Goal: Information Seeking & Learning: Learn about a topic

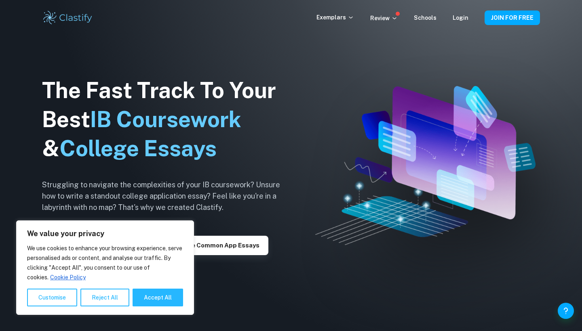
click at [197, 133] on h1 "The Fast Track To Your Best IB Coursework & College Essays" at bounding box center [167, 119] width 251 height 87
click at [112, 303] on button "Reject All" at bounding box center [104, 298] width 49 height 18
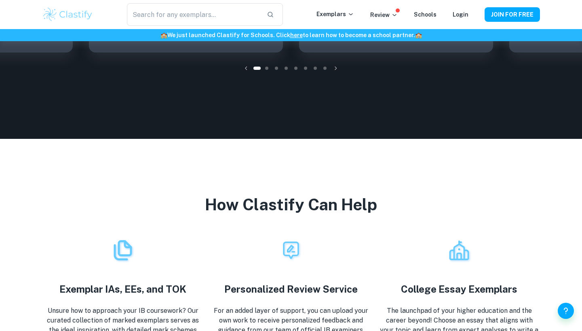
scroll to position [1305, 0]
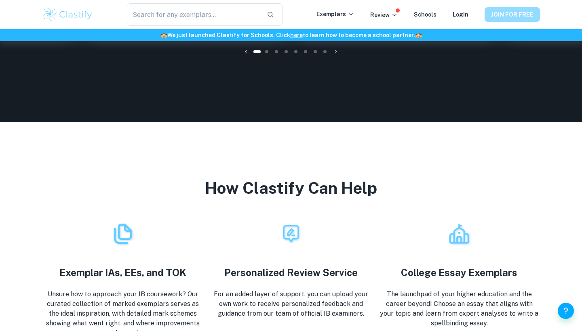
click at [493, 15] on button "JOIN FOR FREE" at bounding box center [512, 14] width 55 height 15
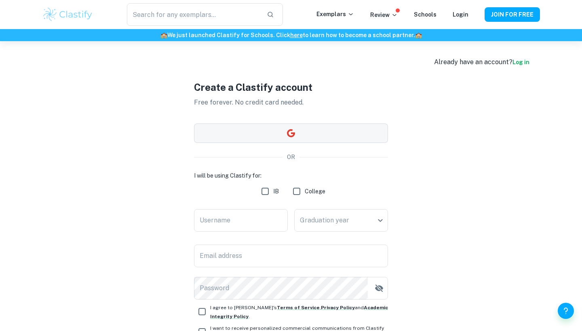
click at [341, 139] on button "button" at bounding box center [291, 133] width 194 height 19
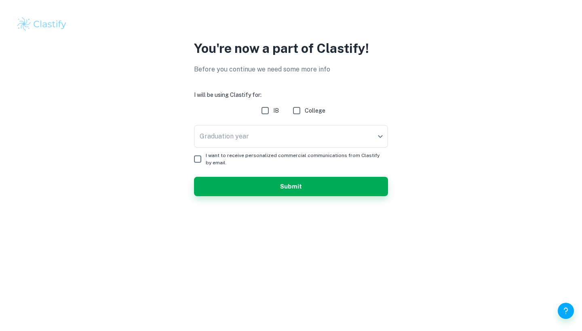
click at [266, 107] on input "IB" at bounding box center [265, 111] width 16 height 16
checkbox input "true"
click at [263, 130] on body "We value your privacy We use cookies to enhance your browsing experience, serve…" at bounding box center [291, 165] width 582 height 331
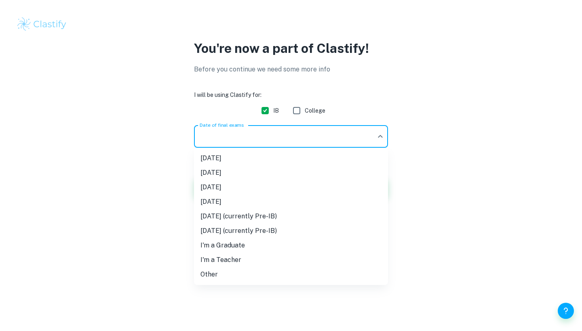
click at [253, 219] on li "[DATE] (currently Pre-IB)" at bounding box center [291, 216] width 194 height 15
type input "M27"
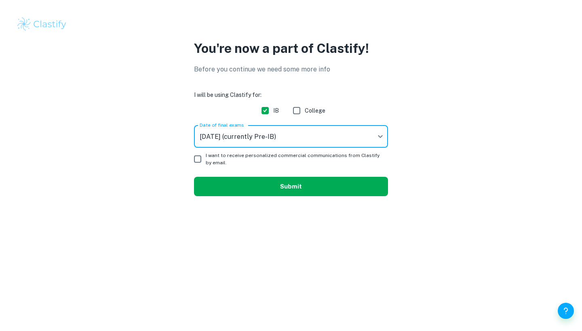
click at [256, 181] on button "Submit" at bounding box center [291, 186] width 194 height 19
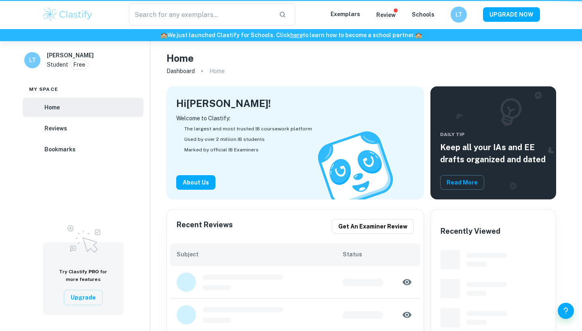
click at [201, 163] on div "Welcome to Clastify: The largest and most trusted IB coursework platform Used b…" at bounding box center [295, 144] width 238 height 61
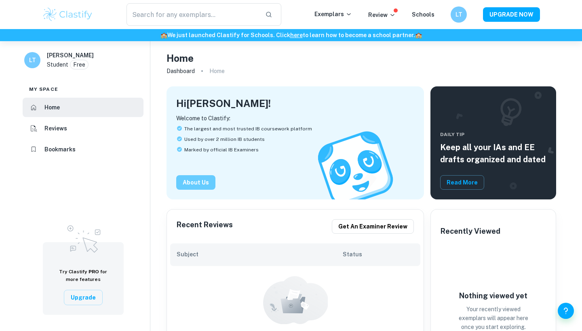
click at [203, 181] on button "About Us" at bounding box center [195, 182] width 39 height 15
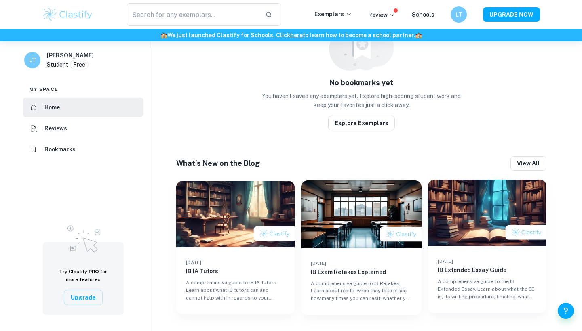
scroll to position [400, 0]
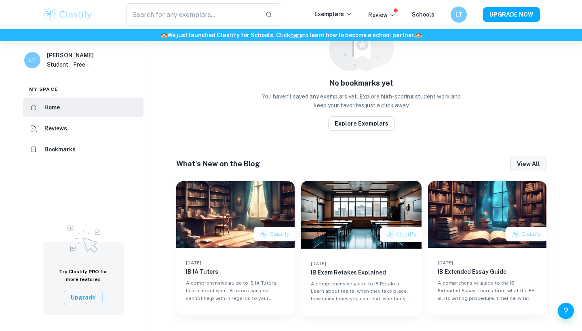
click at [524, 164] on button "View all" at bounding box center [528, 164] width 36 height 15
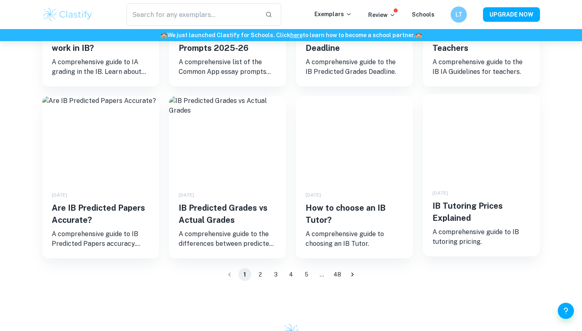
scroll to position [574, 0]
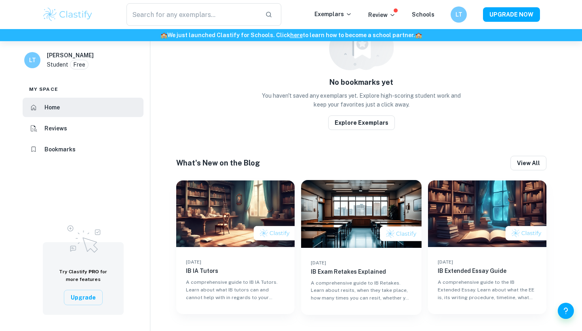
scroll to position [400, 0]
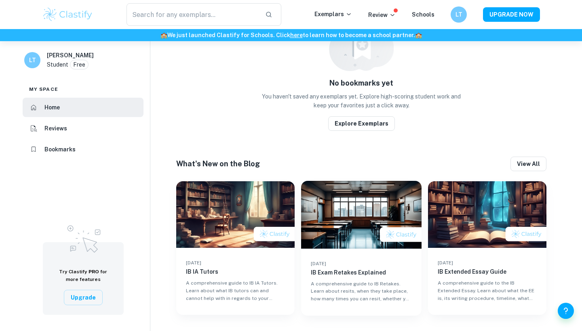
click at [129, 136] on li "Reviews" at bounding box center [83, 128] width 121 height 19
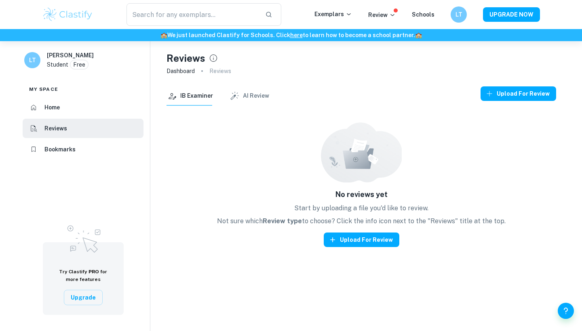
click at [121, 115] on li "Home" at bounding box center [83, 107] width 121 height 19
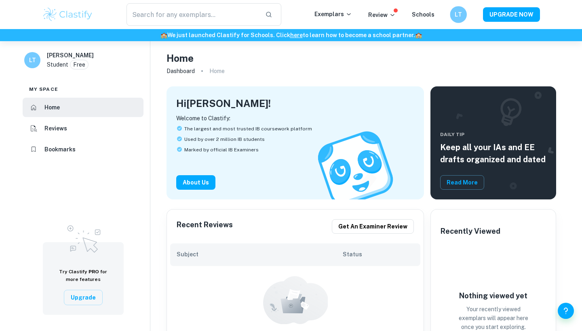
click at [463, 11] on h6 "LT" at bounding box center [458, 14] width 10 height 9
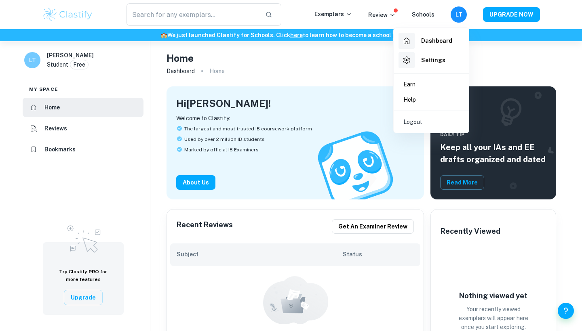
click at [439, 38] on h6 "Dashboard" at bounding box center [436, 40] width 31 height 9
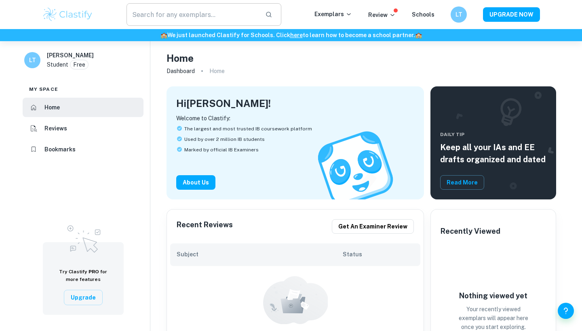
click at [228, 17] on input "text" at bounding box center [192, 14] width 132 height 23
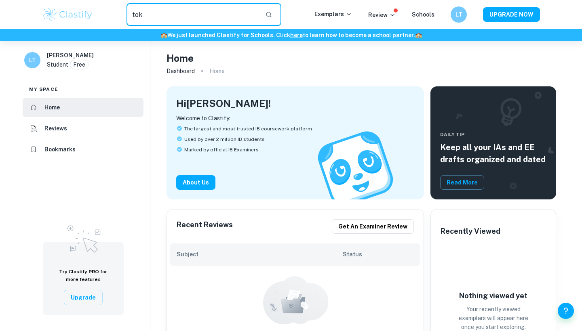
type input "tok"
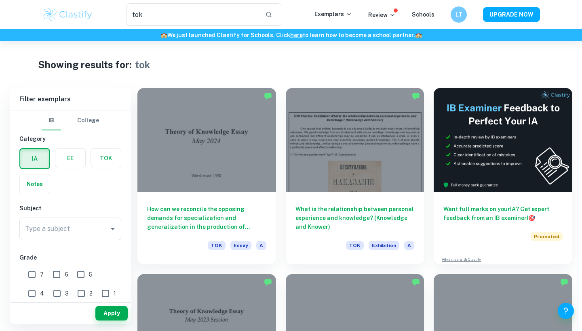
click at [61, 163] on label "button" at bounding box center [70, 158] width 30 height 19
click at [0, 0] on input "radio" at bounding box center [0, 0] width 0 height 0
click at [78, 159] on label "button" at bounding box center [70, 158] width 29 height 19
click at [0, 0] on input "radio" at bounding box center [0, 0] width 0 height 0
click at [111, 163] on label "button" at bounding box center [106, 158] width 30 height 19
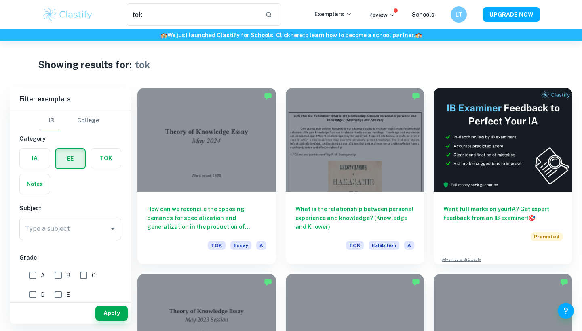
click at [0, 0] on input "radio" at bounding box center [0, 0] width 0 height 0
click at [63, 163] on label "button" at bounding box center [70, 158] width 30 height 19
click at [0, 0] on input "radio" at bounding box center [0, 0] width 0 height 0
click at [34, 158] on label "button" at bounding box center [35, 158] width 30 height 19
click at [0, 0] on input "radio" at bounding box center [0, 0] width 0 height 0
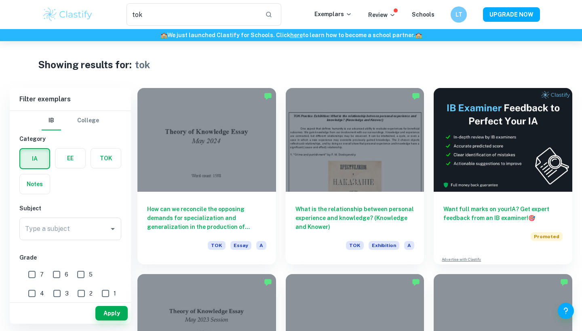
click at [66, 158] on label "button" at bounding box center [70, 158] width 30 height 19
click at [0, 0] on input "radio" at bounding box center [0, 0] width 0 height 0
click at [26, 162] on label "button" at bounding box center [35, 158] width 30 height 19
click at [0, 0] on input "radio" at bounding box center [0, 0] width 0 height 0
click at [72, 145] on div "EE" at bounding box center [68, 156] width 36 height 26
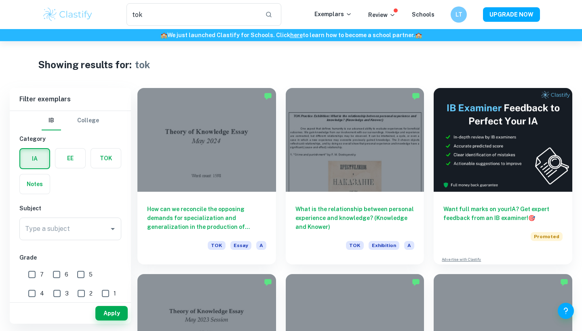
click at [72, 163] on label "button" at bounding box center [70, 158] width 30 height 19
click at [0, 0] on input "radio" at bounding box center [0, 0] width 0 height 0
click at [107, 166] on label "button" at bounding box center [106, 158] width 30 height 19
click at [0, 0] on input "radio" at bounding box center [0, 0] width 0 height 0
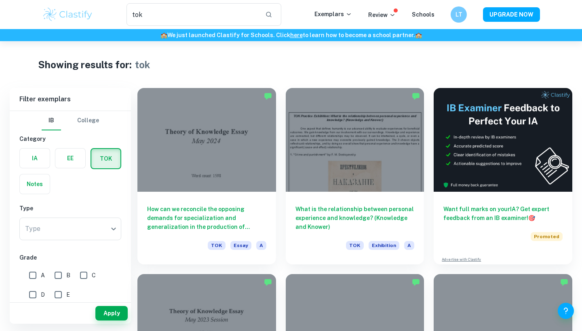
click at [43, 162] on label "button" at bounding box center [35, 158] width 30 height 19
click at [0, 0] on input "radio" at bounding box center [0, 0] width 0 height 0
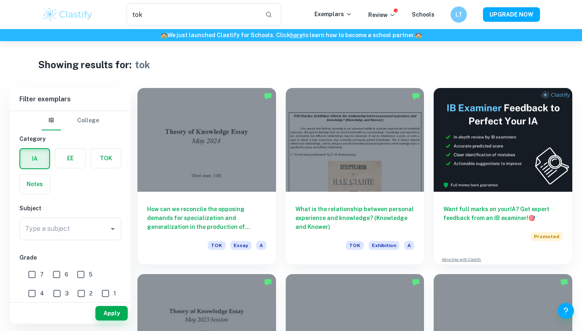
click at [66, 164] on label "button" at bounding box center [70, 158] width 30 height 19
click at [0, 0] on input "radio" at bounding box center [0, 0] width 0 height 0
click at [38, 272] on input "A" at bounding box center [33, 276] width 16 height 16
click at [36, 272] on input "A" at bounding box center [33, 276] width 16 height 16
checkbox input "false"
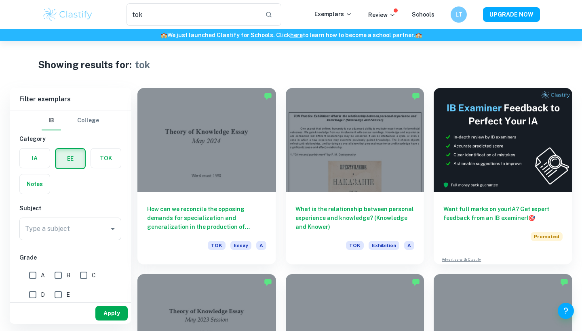
click at [110, 311] on button "Apply" at bounding box center [111, 313] width 32 height 15
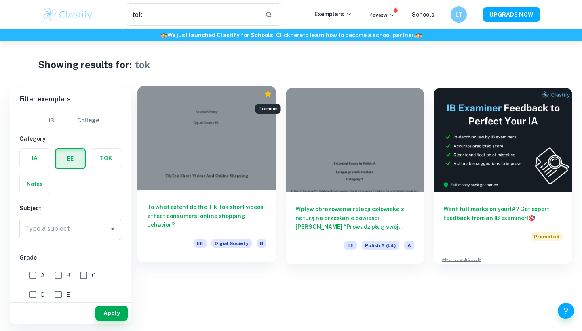
click at [268, 96] on icon "Premium" at bounding box center [267, 94] width 7 height 6
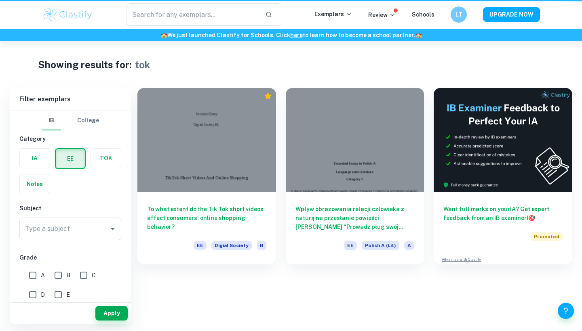
type input "tok"
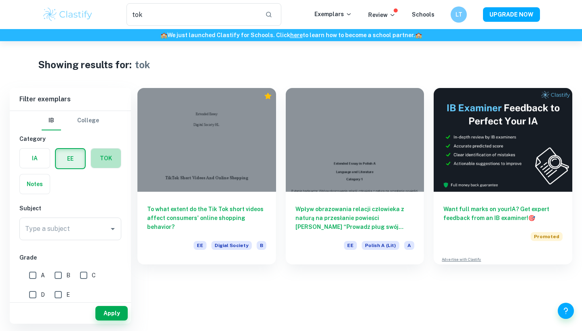
click at [113, 156] on label "button" at bounding box center [106, 158] width 30 height 19
click at [0, 0] on input "radio" at bounding box center [0, 0] width 0 height 0
click at [113, 156] on label "button" at bounding box center [105, 158] width 29 height 19
click at [0, 0] on input "radio" at bounding box center [0, 0] width 0 height 0
click at [33, 278] on input "A" at bounding box center [33, 276] width 16 height 16
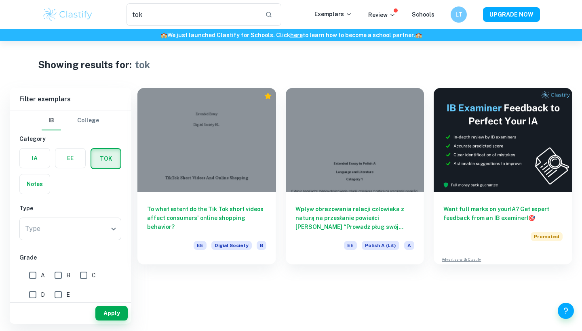
checkbox input "true"
click at [109, 317] on button "Apply" at bounding box center [111, 313] width 32 height 15
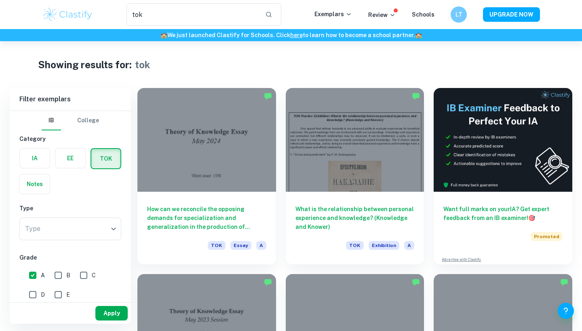
click at [105, 310] on button "Apply" at bounding box center [111, 313] width 32 height 15
click at [388, 17] on p "Review" at bounding box center [381, 15] width 27 height 9
